Goal: Communication & Community: Connect with others

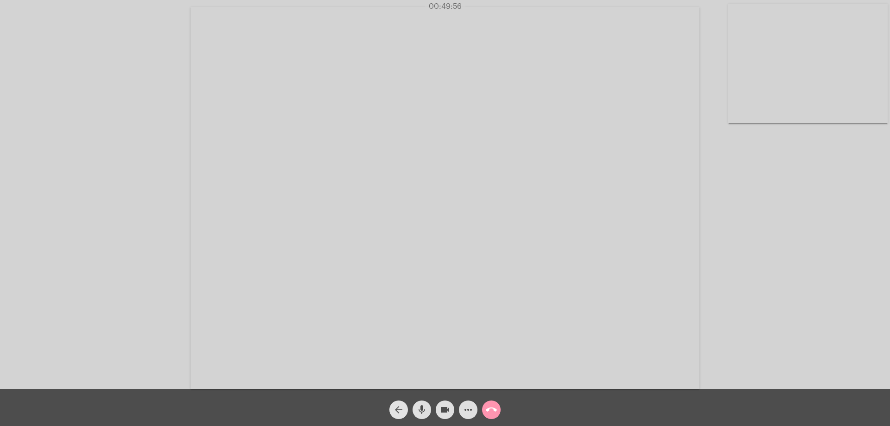
click at [399, 406] on mat-icon "arrow_back" at bounding box center [398, 409] width 11 height 11
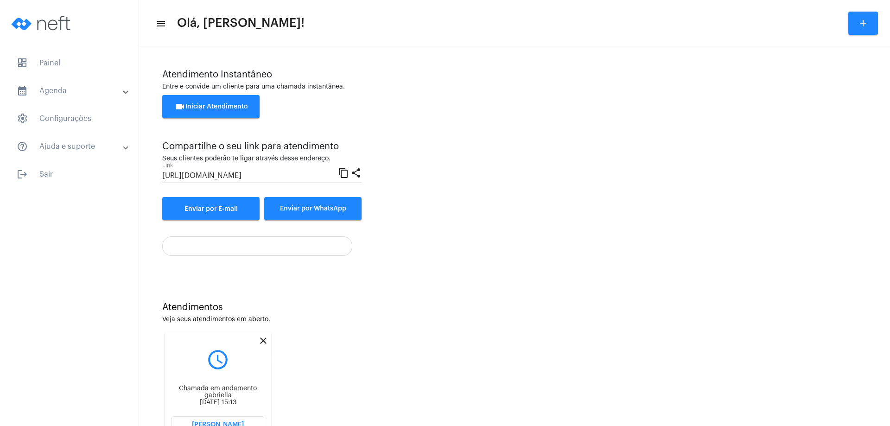
click at [267, 339] on mat-icon "close" at bounding box center [263, 340] width 11 height 11
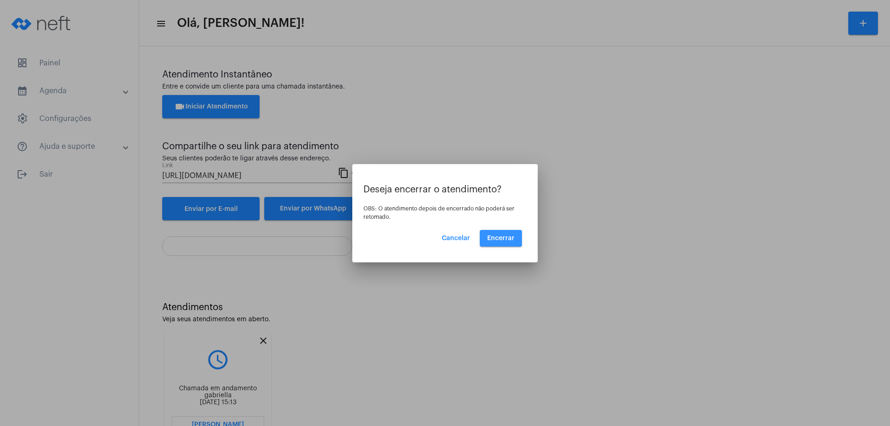
click at [517, 238] on button "Encerrar" at bounding box center [501, 238] width 42 height 17
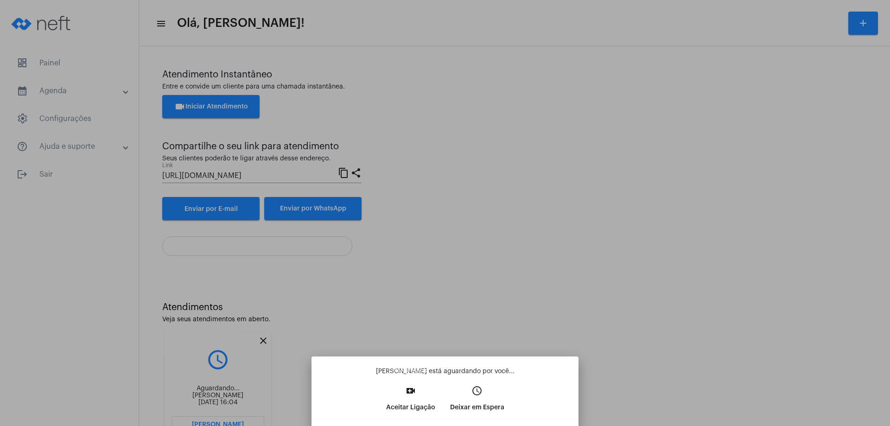
click at [411, 391] on mat-icon "video_call" at bounding box center [410, 390] width 11 height 11
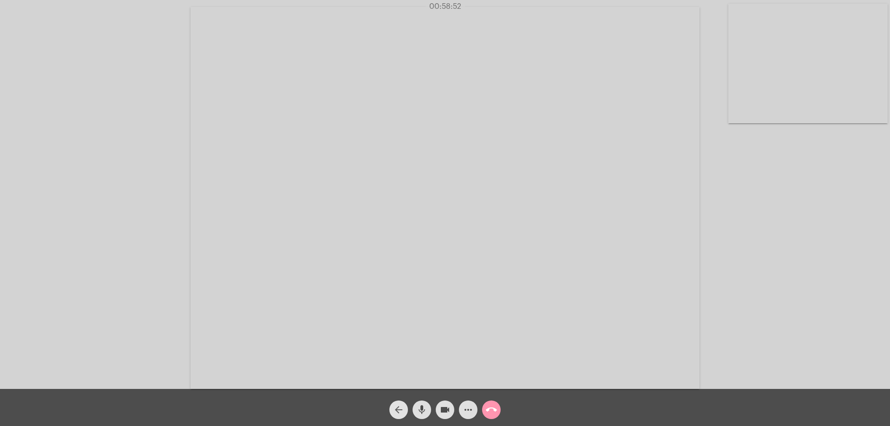
click at [397, 407] on mat-icon "arrow_back" at bounding box center [398, 409] width 11 height 11
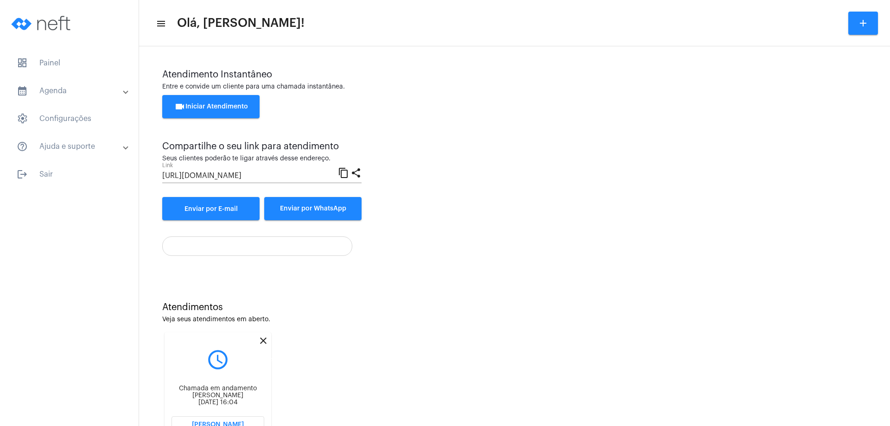
click at [260, 339] on mat-icon "close" at bounding box center [263, 340] width 11 height 11
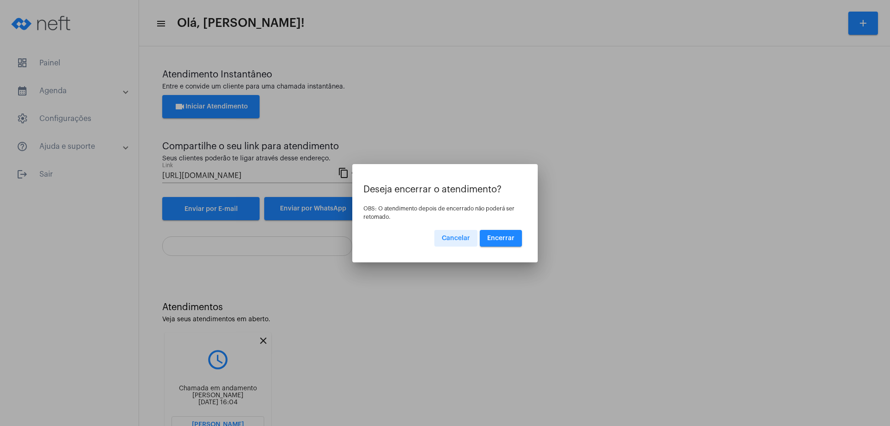
click at [490, 237] on span "Encerrar" at bounding box center [500, 238] width 27 height 6
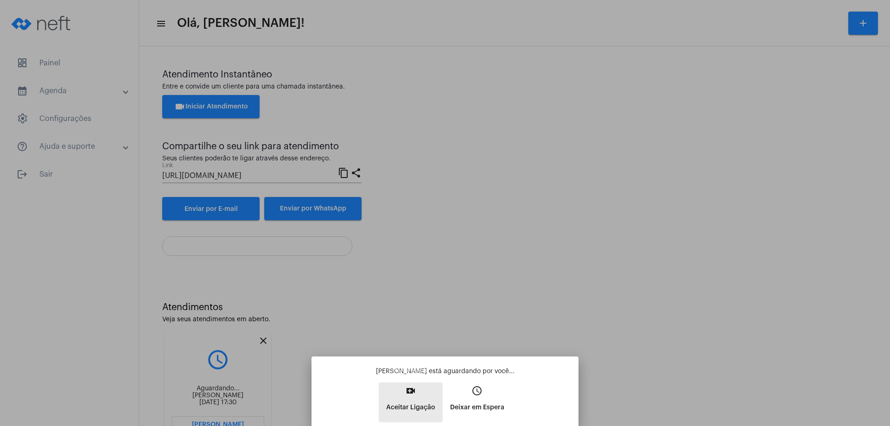
click at [409, 390] on mat-icon "video_call" at bounding box center [410, 390] width 11 height 11
